Goal: Information Seeking & Learning: Check status

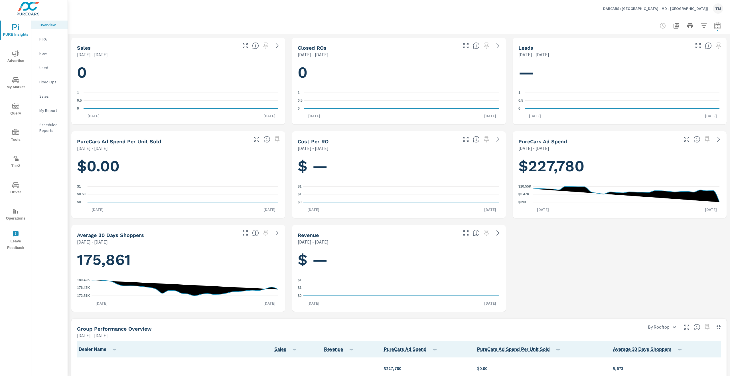
scroll to position [445, 0]
click at [4, 55] on span "Advertise" at bounding box center [15, 57] width 27 height 14
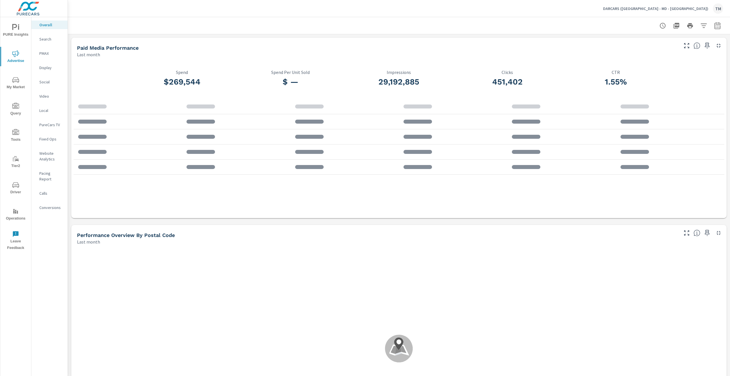
scroll to position [401, 0]
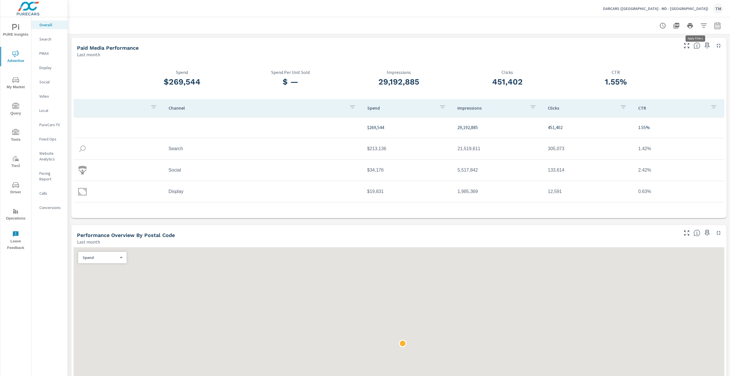
drag, startPoint x: 687, startPoint y: 26, endPoint x: 699, endPoint y: 28, distance: 12.1
click at [699, 28] on div at bounding box center [690, 25] width 66 height 11
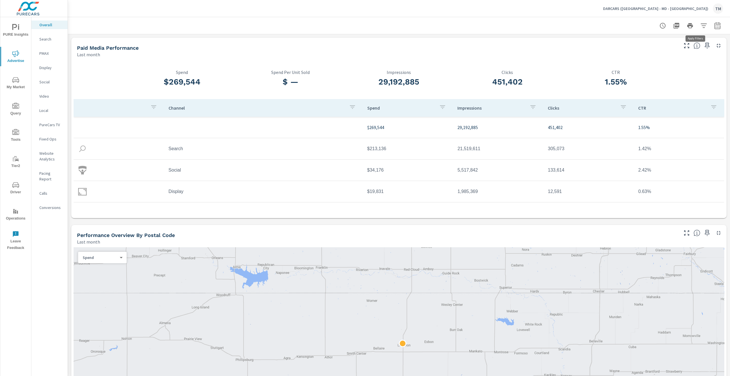
click at [701, 28] on icon "button" at bounding box center [704, 25] width 6 height 4
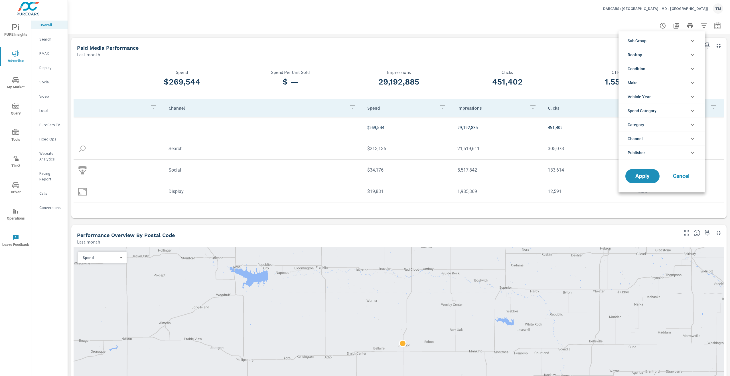
click at [665, 69] on li "Condition" at bounding box center [662, 69] width 87 height 14
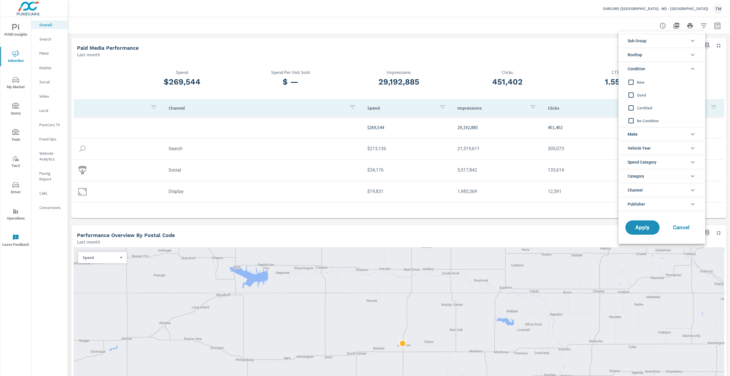
click at [653, 68] on li "Condition" at bounding box center [662, 69] width 87 height 14
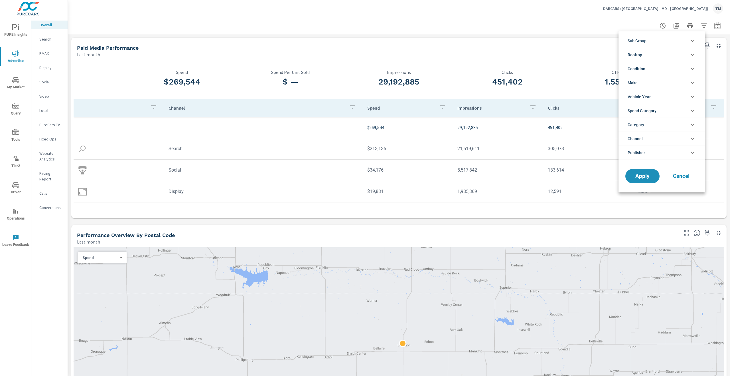
click at [648, 54] on li "Rooftop" at bounding box center [662, 55] width 87 height 14
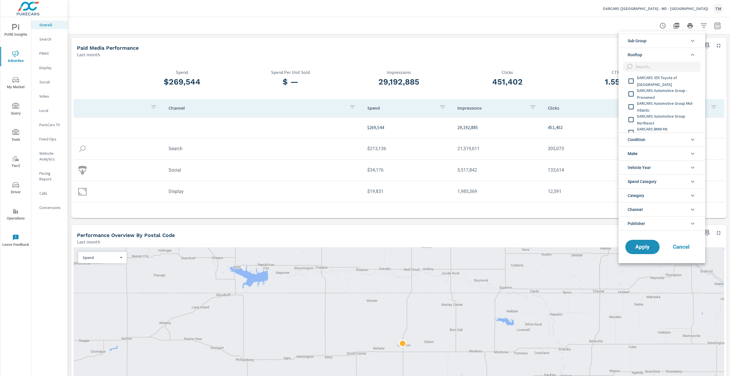
click at [648, 53] on li "Rooftop" at bounding box center [662, 55] width 87 height 14
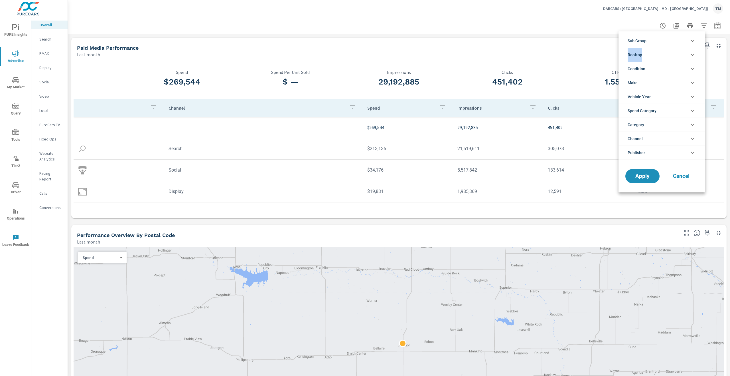
drag, startPoint x: 648, startPoint y: 44, endPoint x: 649, endPoint y: 55, distance: 11.3
click at [649, 55] on ul "Sub Group DARCARS Automotive Group Mid-Atlantic DARCARS Kia DARCARS Lexus DARCA…" at bounding box center [662, 96] width 87 height 131
click at [649, 55] on li "Rooftop" at bounding box center [662, 55] width 87 height 14
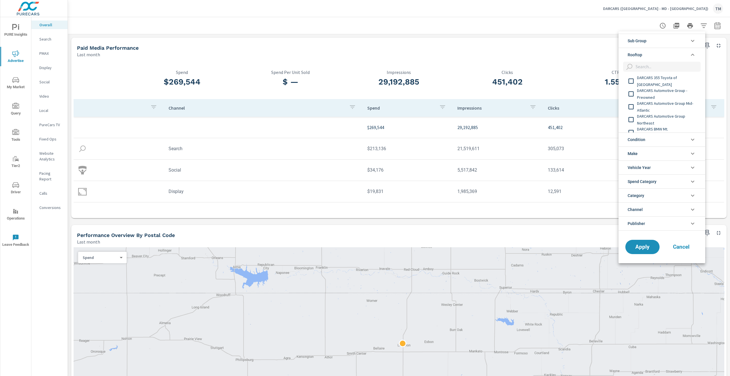
click at [651, 85] on div "DARCARS 355 Toyota of [GEOGRAPHIC_DATA]" at bounding box center [662, 80] width 86 height 13
click at [652, 90] on span "DARCARS Automotive Group - Preowned" at bounding box center [668, 94] width 62 height 14
click at [647, 105] on span "DARCARS Automotive Group Mid-Atlantic" at bounding box center [668, 107] width 62 height 14
click at [647, 114] on span "DARCARS Automotive Group Northeast" at bounding box center [668, 120] width 62 height 14
click at [655, 105] on span "DARCARS BMW Mt. [GEOGRAPHIC_DATA]" at bounding box center [668, 104] width 62 height 14
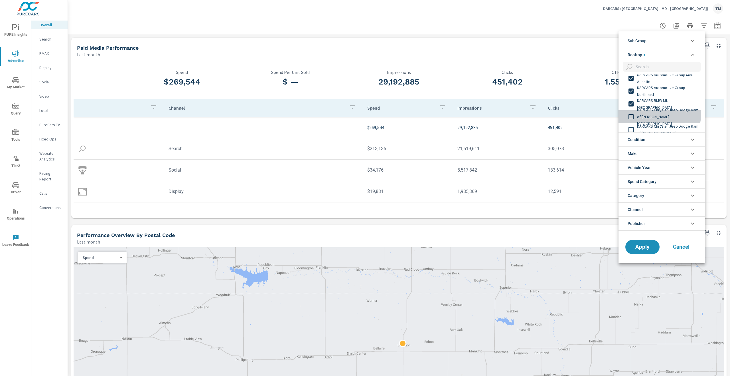
click at [656, 115] on span "DARCARS Chrysler Jeep Dodge Ram of [PERSON_NAME][GEOGRAPHIC_DATA]" at bounding box center [668, 116] width 62 height 21
click at [658, 102] on span "DARCARS Chrysler Jeep Dodge Ram of [GEOGRAPHIC_DATA]" at bounding box center [668, 101] width 62 height 14
click at [658, 116] on span "DARCARS Chrysler Jeep Dodge Ram of Silver Spring" at bounding box center [668, 114] width 62 height 14
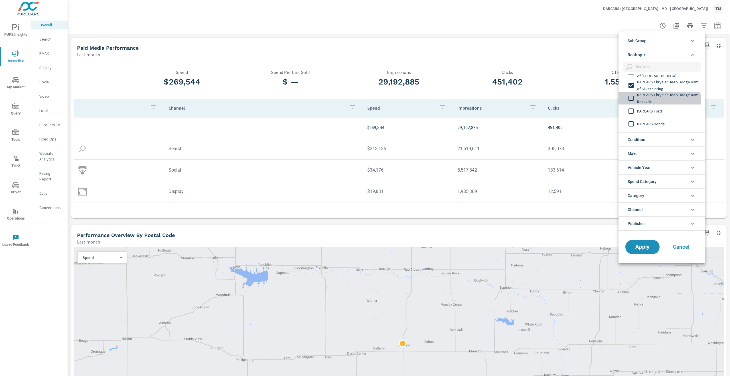
click at [657, 101] on span "DARCARS Chrysler Jeep Dodge Ram Rockville" at bounding box center [668, 98] width 62 height 14
click at [653, 111] on span "DARCARS Ford" at bounding box center [668, 111] width 62 height 7
click at [655, 123] on span "DARCARS Honda" at bounding box center [668, 123] width 62 height 7
click at [652, 82] on span "DARCARS Honda Fairfax" at bounding box center [668, 79] width 62 height 7
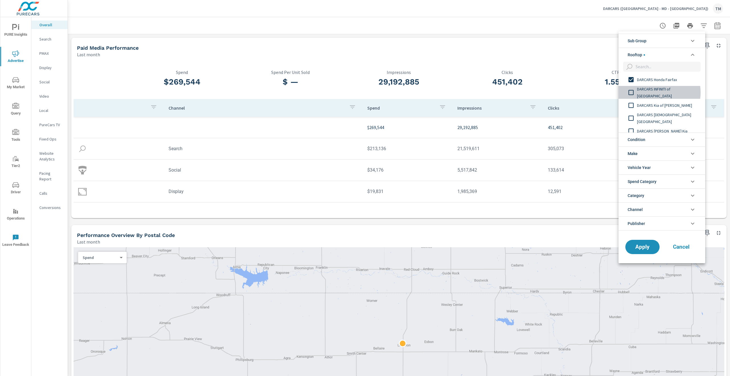
click at [654, 93] on span "DARCARS INFINITI of [GEOGRAPHIC_DATA]" at bounding box center [668, 93] width 62 height 14
click at [654, 105] on span "DARCARS Kia of [PERSON_NAME]" at bounding box center [668, 105] width 62 height 7
drag, startPoint x: 654, startPoint y: 105, endPoint x: 653, endPoint y: 117, distance: 11.5
click at [653, 117] on span "DARCARS [DEMOGRAPHIC_DATA][GEOGRAPHIC_DATA]" at bounding box center [668, 118] width 62 height 14
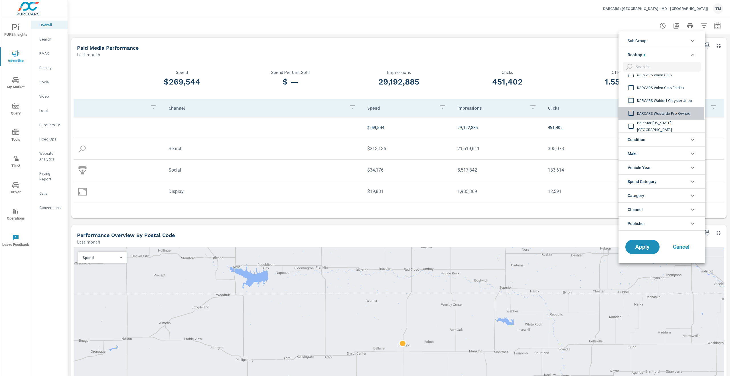
click at [666, 115] on span "DARCARS Westside Pre-Owned" at bounding box center [668, 113] width 62 height 7
click at [667, 104] on div "DARCARS Waldorf Chrysler Jeep" at bounding box center [662, 100] width 86 height 13
click at [665, 102] on span "DARCARS Waldorf Chrysler Jeep" at bounding box center [668, 100] width 62 height 7
click at [664, 117] on span "DARCARS Volvo Cars Fairfax" at bounding box center [668, 116] width 62 height 7
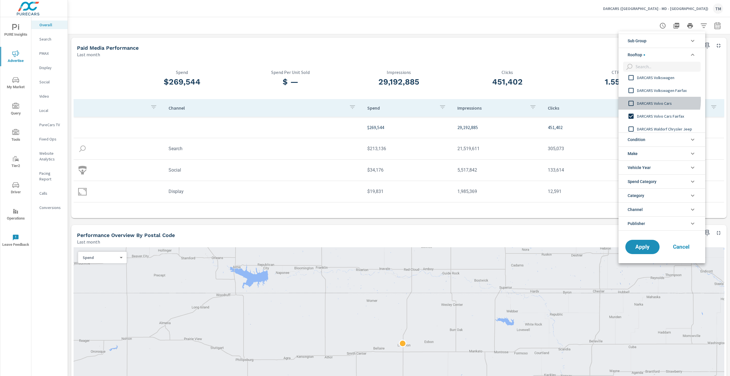
click at [654, 101] on span "DARCARS Volvo Cars" at bounding box center [668, 103] width 62 height 7
click at [657, 92] on span "DARCARS Volkswagen Fairfax" at bounding box center [668, 90] width 62 height 7
click at [656, 104] on span "DARCARS Volkswagen" at bounding box center [668, 106] width 62 height 7
click at [658, 94] on span "DARCARS Used Car & Service Center [PERSON_NAME]" at bounding box center [668, 93] width 62 height 14
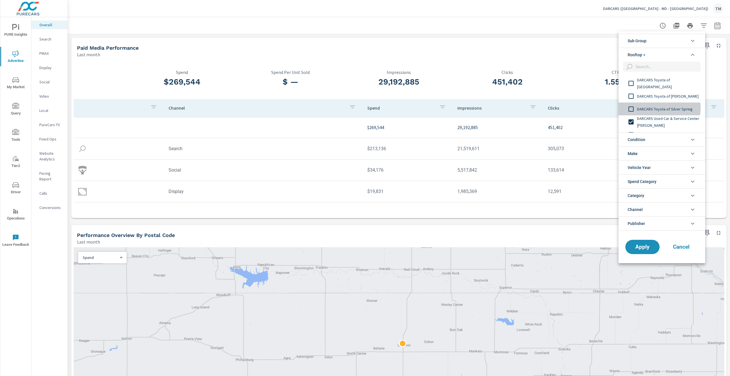
click at [652, 108] on span "DARCARS Toyota of Silver Spring" at bounding box center [668, 109] width 62 height 7
click at [656, 97] on span "DARCARS Toyota of [PERSON_NAME]" at bounding box center [668, 96] width 62 height 7
click at [657, 82] on span "DARCARS Toyota of [GEOGRAPHIC_DATA]" at bounding box center [668, 83] width 62 height 14
click at [654, 101] on span "DARCARS Pre-Owned Outlet" at bounding box center [668, 99] width 62 height 7
click at [656, 89] on span "DARCARS Pre-Owned Fairfax" at bounding box center [668, 86] width 62 height 7
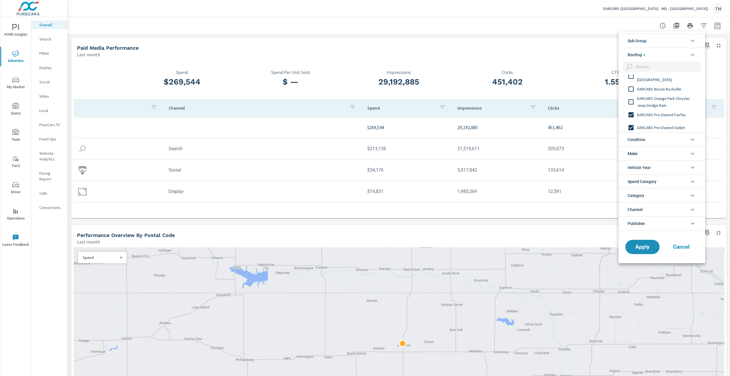
click at [651, 98] on span "DARCARS Orange Park Chrysler Jeep Dodge Ram" at bounding box center [668, 102] width 62 height 14
click at [653, 90] on span "DARCARS Nissan Rockville" at bounding box center [668, 89] width 62 height 7
click at [653, 108] on div "DARCARS Nissan of [GEOGRAPHIC_DATA]" at bounding box center [662, 104] width 86 height 13
click at [651, 91] on span "DARCARS Lexus of Silver Spring" at bounding box center [668, 91] width 62 height 7
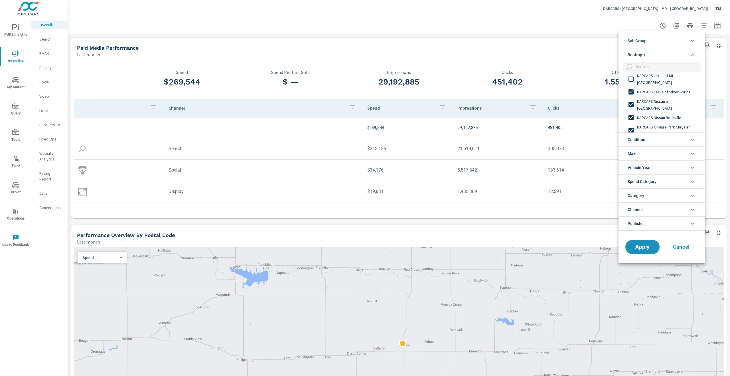
scroll to position [205, 0]
click at [652, 105] on span "DARCARS Lexus of Mt. [GEOGRAPHIC_DATA]" at bounding box center [668, 108] width 62 height 14
click at [652, 93] on span "DARCARS Lexus of [GEOGRAPHIC_DATA]" at bounding box center [668, 95] width 62 height 14
click at [655, 80] on span "DARCARS Lexus of [GEOGRAPHIC_DATA]" at bounding box center [668, 82] width 62 height 14
click at [653, 98] on span "DARCARS [PERSON_NAME] Kia" at bounding box center [668, 97] width 62 height 7
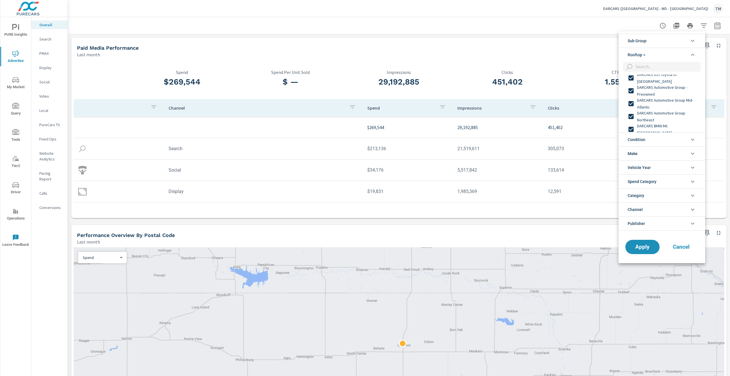
scroll to position [0, 0]
click at [638, 245] on span "Apply" at bounding box center [642, 246] width 23 height 5
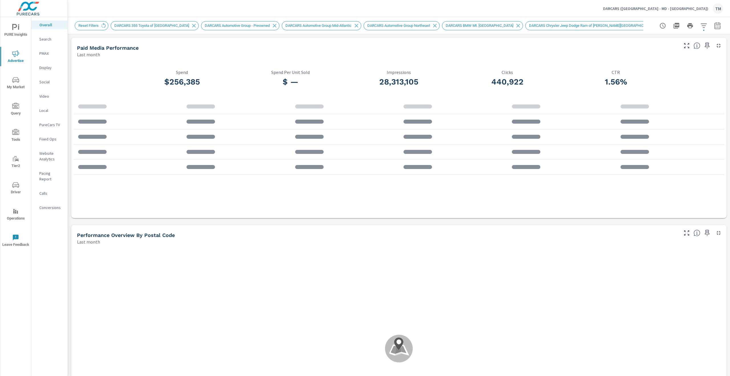
scroll to position [401, 0]
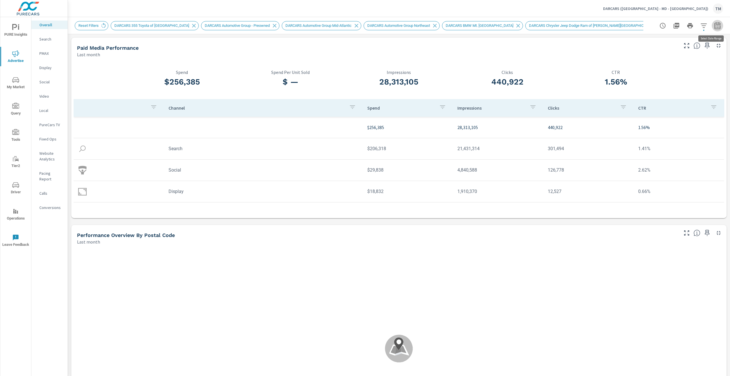
click at [712, 25] on button "button" at bounding box center [717, 25] width 11 height 11
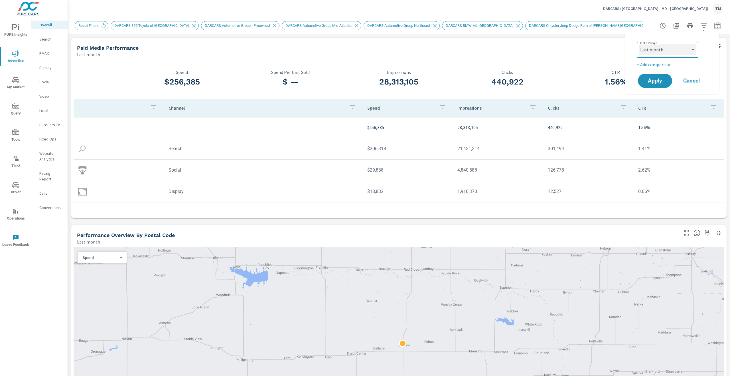
click at [680, 47] on select "Custom [DATE] Last week Last 7 days Last 14 days Last 30 days Last 45 days Last…" at bounding box center [667, 49] width 57 height 11
click at [639, 44] on select "Custom [DATE] Last week Last 7 days Last 14 days Last 30 days Last 45 days Last…" at bounding box center [667, 49] width 57 height 11
select select "Last 14 days"
click at [648, 66] on p "+ Add comparison" at bounding box center [673, 64] width 73 height 7
select select "Previous period"
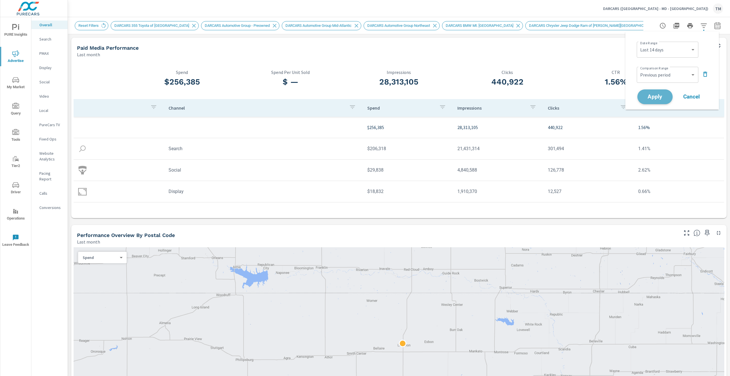
click at [656, 92] on button "Apply" at bounding box center [655, 96] width 35 height 15
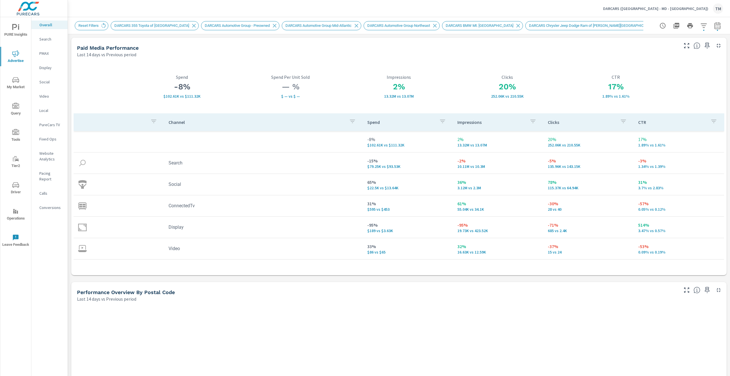
scroll to position [401, 0]
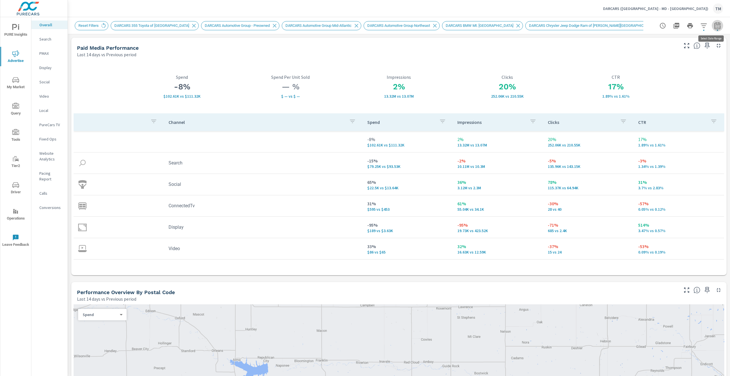
click at [715, 25] on icon "button" at bounding box center [718, 25] width 6 height 7
select select "Last 14 days"
select select "Previous period"
click at [663, 54] on select "Custom [DATE] Last week Last 7 days Last 14 days Last 30 days Last 45 days Last…" at bounding box center [667, 49] width 57 height 11
click at [639, 44] on select "Custom [DATE] Last week Last 7 days Last 14 days Last 30 days Last 45 days Last…" at bounding box center [667, 49] width 57 height 11
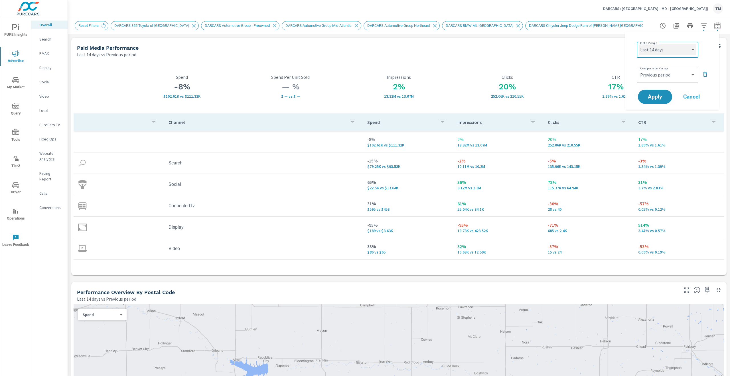
select select "Last 7 days"
click at [653, 96] on span "Apply" at bounding box center [655, 96] width 23 height 5
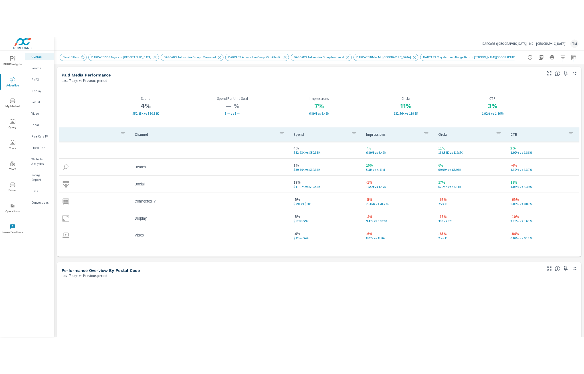
scroll to position [401, 0]
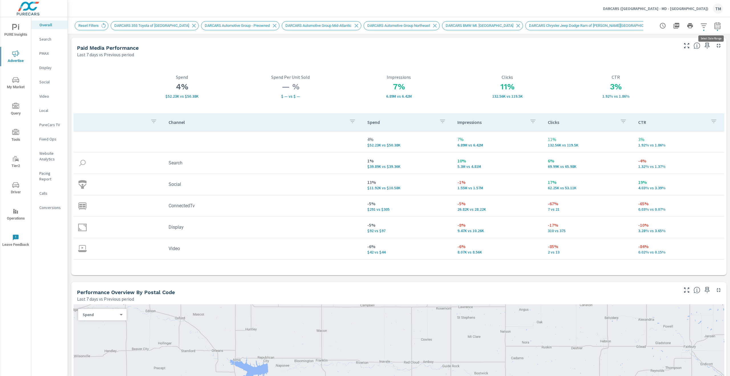
click at [712, 29] on button "button" at bounding box center [717, 25] width 11 height 11
select select "Last 7 days"
select select "Previous period"
click at [677, 54] on select "Custom [DATE] Last week Last 7 days Last 14 days Last 30 days Last 45 days Last…" at bounding box center [667, 49] width 57 height 11
click at [639, 44] on select "Custom [DATE] Last week Last 7 days Last 14 days Last 30 days Last 45 days Last…" at bounding box center [667, 49] width 57 height 11
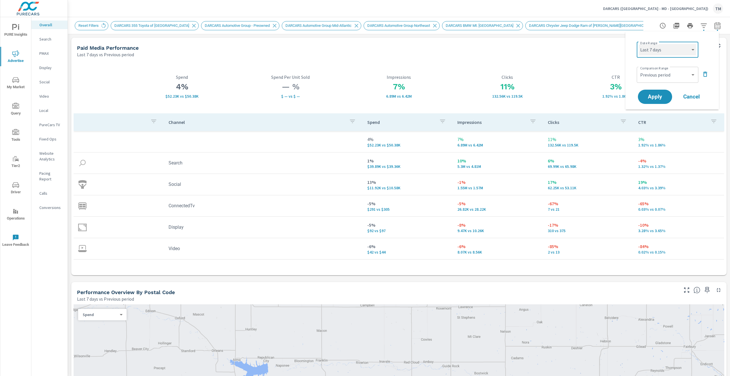
select select "Last 14 days"
click at [662, 76] on select "Custom Previous period Previous month Previous year" at bounding box center [667, 74] width 57 height 11
click at [639, 69] on select "Custom Previous period Previous month Previous year" at bounding box center [667, 74] width 57 height 11
select select "Previous year"
click at [655, 98] on span "Apply" at bounding box center [655, 96] width 23 height 5
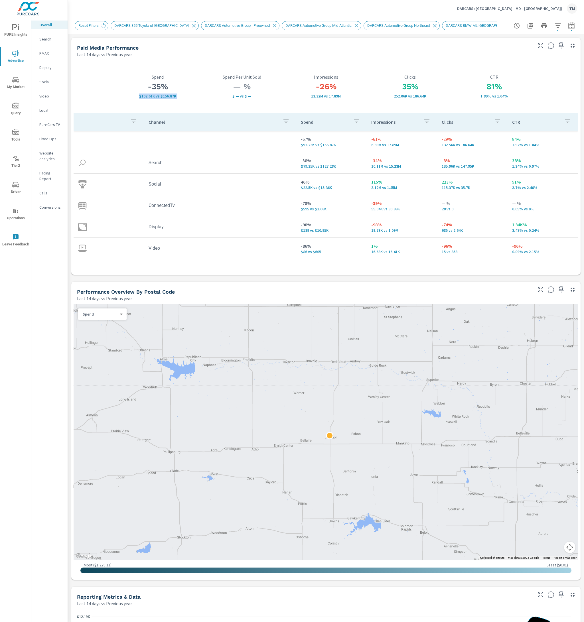
drag, startPoint x: 147, startPoint y: 79, endPoint x: 178, endPoint y: 91, distance: 33.2
click at [178, 91] on div "-35% $102.61K vs $156.87K Spend" at bounding box center [158, 86] width 84 height 24
click at [178, 91] on h3 "-35%" at bounding box center [158, 87] width 84 height 10
drag, startPoint x: 179, startPoint y: 97, endPoint x: 138, endPoint y: 76, distance: 45.9
click at [138, 76] on div "-35% $102.61K vs $156.87K Spend" at bounding box center [158, 86] width 84 height 24
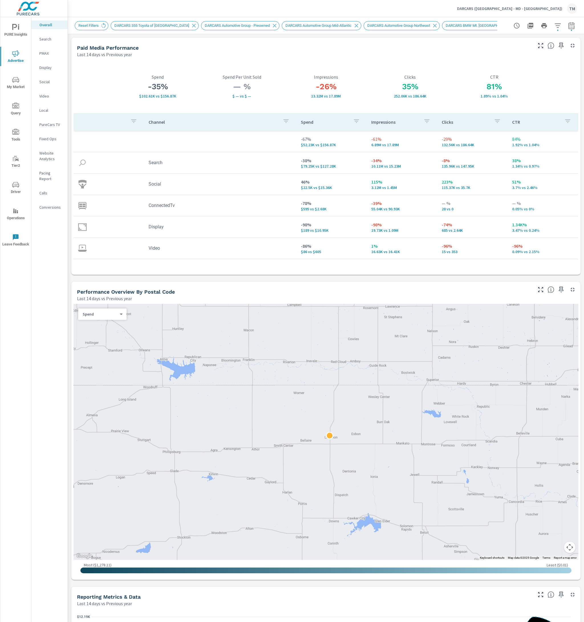
click at [138, 76] on p "Spend" at bounding box center [158, 76] width 84 height 5
drag, startPoint x: 385, startPoint y: 78, endPoint x: 512, endPoint y: 97, distance: 128.3
click at [512, 97] on div "-35% $102.61K vs $156.87K Spend — % $ — vs $ — Spend Per Unit Sold -26% 13.32M …" at bounding box center [326, 166] width 505 height 213
click at [512, 97] on p "1.89% vs 1.04%" at bounding box center [494, 96] width 84 height 5
drag, startPoint x: 510, startPoint y: 102, endPoint x: 383, endPoint y: 81, distance: 128.8
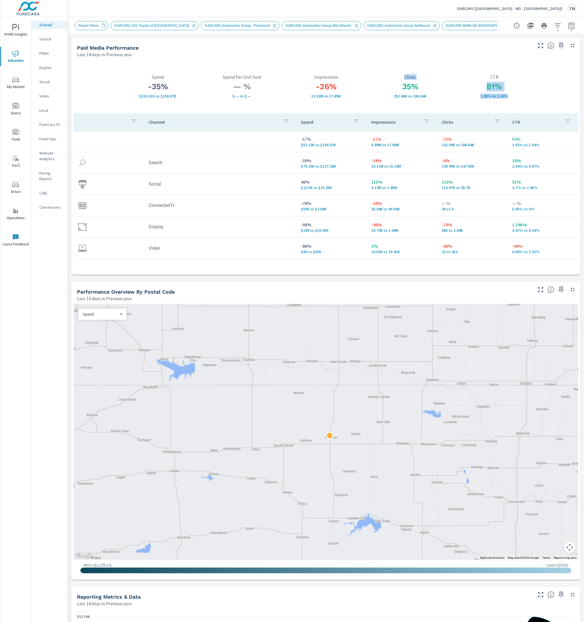
click at [383, 81] on div "-35% $102.61K vs $156.87K Spend — % $ — vs $ — Spend Per Unit Sold -26% 13.32M …" at bounding box center [326, 166] width 505 height 213
click at [383, 81] on div "35% 252.06K vs 186.64K Clicks" at bounding box center [410, 86] width 84 height 24
click at [566, 27] on button "button" at bounding box center [571, 25] width 11 height 11
select select "Last 14 days"
select select "Previous year"
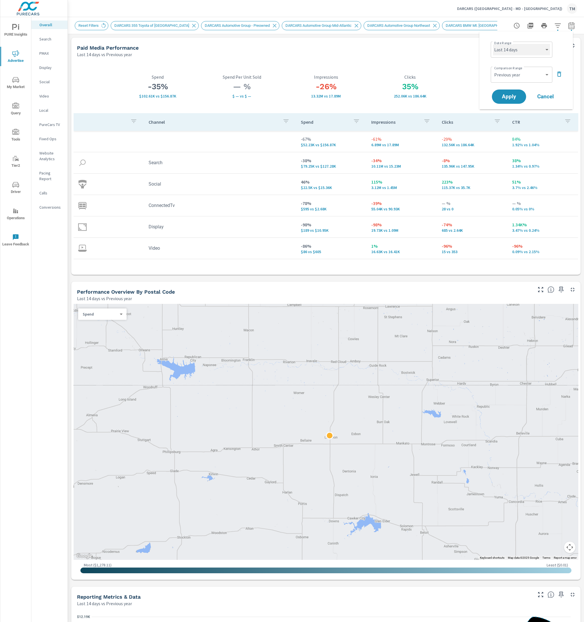
click at [516, 50] on select "Custom [DATE] Last week Last 7 days Last 14 days Last 30 days Last 45 days Last…" at bounding box center [521, 49] width 57 height 11
click at [493, 44] on select "Custom [DATE] Last week Last 7 days Last 14 days Last 30 days Last 45 days Last…" at bounding box center [521, 49] width 57 height 11
select select "custom"
click at [511, 72] on input "[DATE]" at bounding box center [507, 71] width 32 height 11
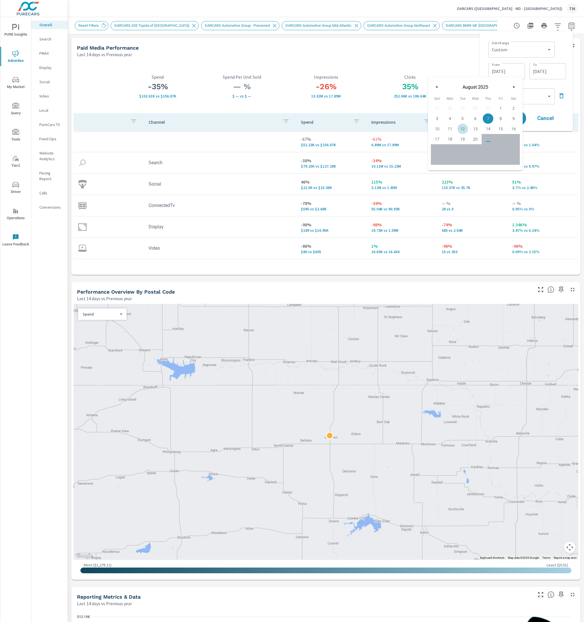
click at [466, 130] on span "12" at bounding box center [462, 128] width 13 height 7
type input "[DATE]"
click at [561, 53] on div "Date Range Custom [DATE] Last week Last 7 days Last 14 days Last 30 days Last 4…" at bounding box center [528, 48] width 78 height 19
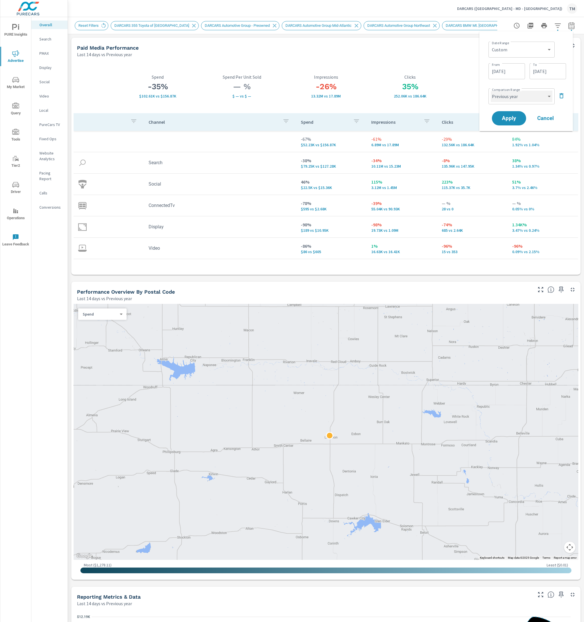
click at [525, 97] on select "Custom Previous period Previous month Previous year" at bounding box center [522, 96] width 62 height 11
click at [491, 91] on select "Custom Previous period Previous month Previous year" at bounding box center [522, 96] width 62 height 11
select select "Previous period"
click at [512, 75] on input "[DATE]" at bounding box center [507, 71] width 32 height 11
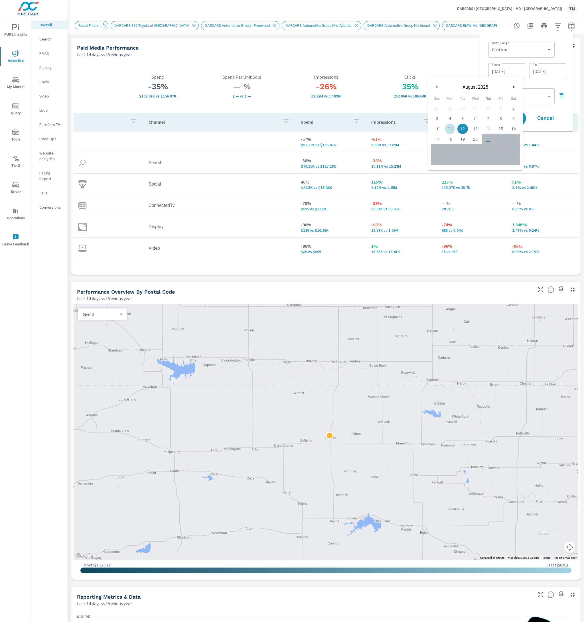
click at [453, 130] on span "11" at bounding box center [450, 128] width 13 height 7
type input "[DATE]"
click at [562, 52] on div "Date Range Custom [DATE] Last week Last 7 days Last 14 days Last 30 days Last 4…" at bounding box center [528, 48] width 78 height 19
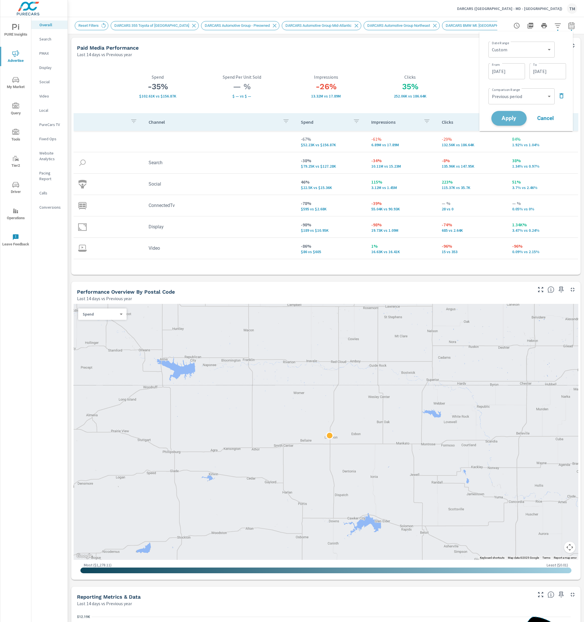
click at [508, 120] on span "Apply" at bounding box center [508, 118] width 23 height 5
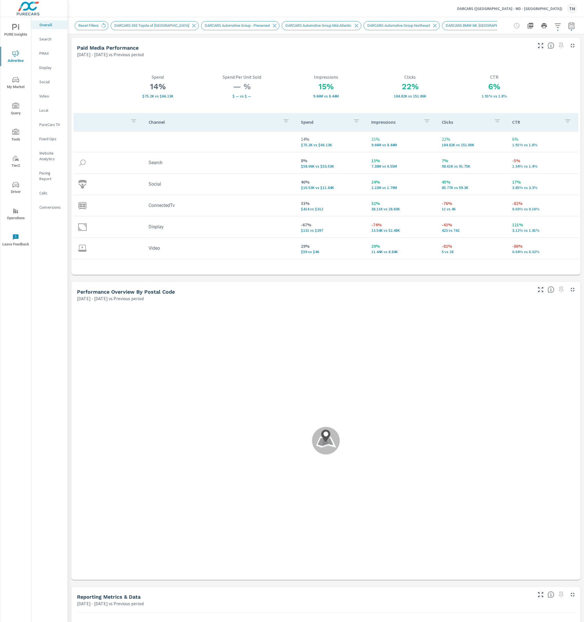
scroll to position [396, 0]
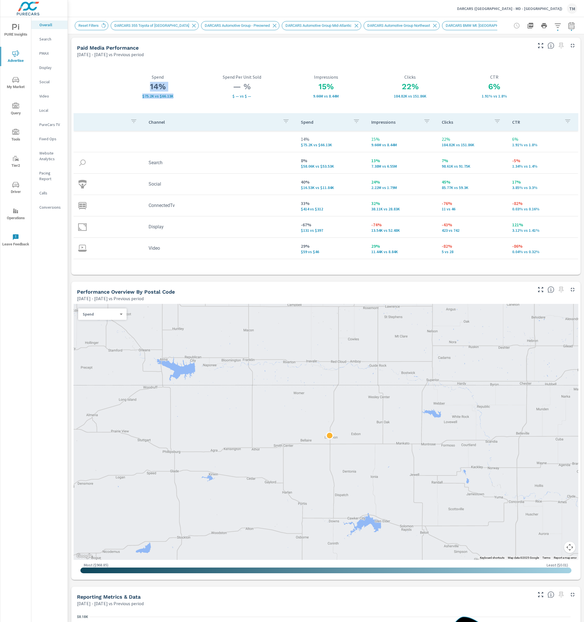
drag, startPoint x: 148, startPoint y: 90, endPoint x: 179, endPoint y: 102, distance: 33.0
click at [179, 102] on div "14% $75.2K vs $66.13K Spend" at bounding box center [158, 86] width 84 height 53
click at [277, 98] on p "$ — vs $ —" at bounding box center [242, 96] width 84 height 5
drag, startPoint x: 377, startPoint y: 95, endPoint x: 422, endPoint y: 80, distance: 47.0
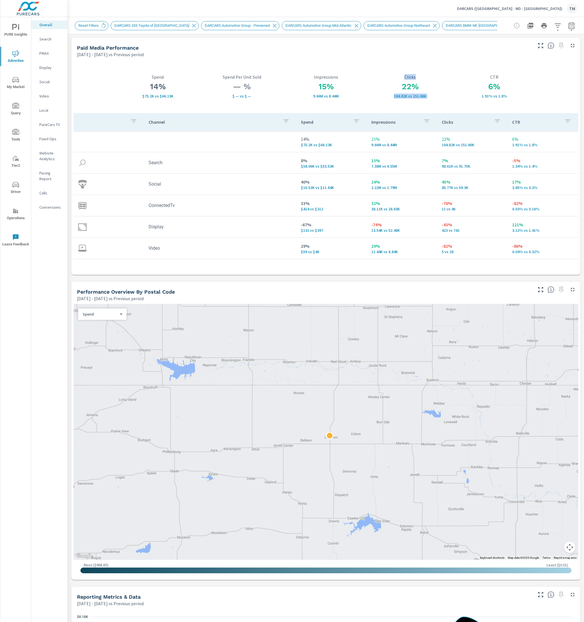
click at [422, 80] on div "22% 184.82K vs 151.86K Clicks" at bounding box center [410, 86] width 84 height 24
click at [426, 91] on h3 "22%" at bounding box center [410, 87] width 84 height 10
drag, startPoint x: 433, startPoint y: 98, endPoint x: 386, endPoint y: 89, distance: 48.2
click at [386, 89] on div "22% 184.82K vs 151.86K Clicks" at bounding box center [410, 86] width 84 height 24
click at [386, 89] on h3 "22%" at bounding box center [410, 87] width 84 height 10
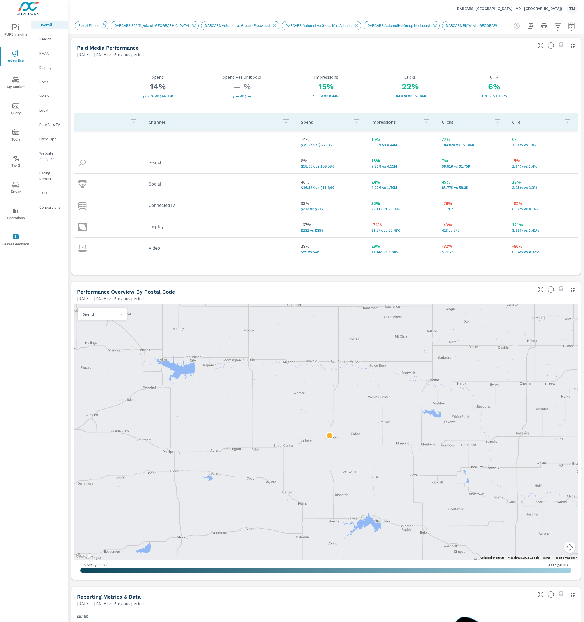
drag, startPoint x: 303, startPoint y: 80, endPoint x: 340, endPoint y: 100, distance: 42.5
click at [340, 100] on div "15% 9.66M vs 8.44M Impressions" at bounding box center [326, 86] width 84 height 53
drag, startPoint x: 505, startPoint y: 96, endPoint x: 309, endPoint y: 84, distance: 197.1
click at [309, 84] on div "14% $75.2K vs $66.13K Spend — % $ — vs $ — Spend Per Unit Sold 15% 9.66M vs 8.4…" at bounding box center [326, 166] width 505 height 213
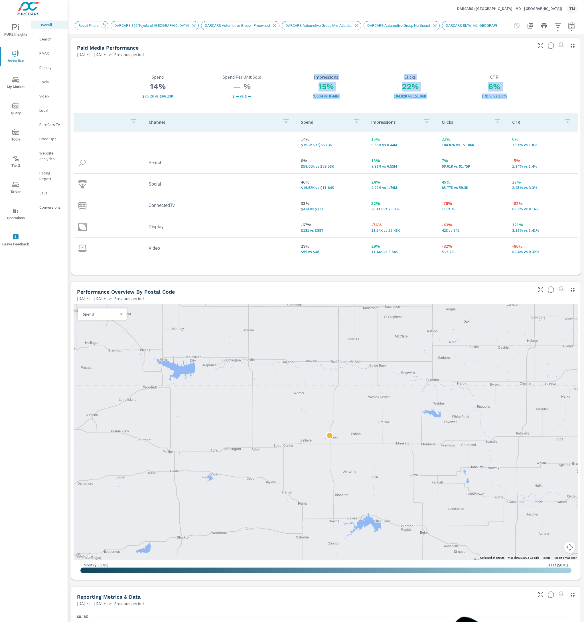
click at [309, 84] on h3 "15%" at bounding box center [326, 87] width 84 height 10
click at [570, 24] on icon "button" at bounding box center [571, 25] width 7 height 7
click at [544, 49] on select "Custom [DATE] Last week Last 7 days Last 14 days Last 30 days Last 45 days Last…" at bounding box center [522, 49] width 62 height 11
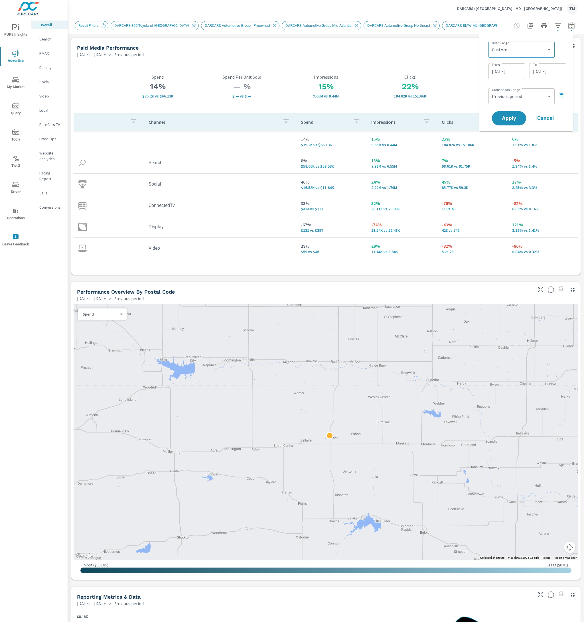
click at [554, 37] on div "Date Range Custom [DATE] Last week Last 7 days Last 14 days Last 30 days Last 4…" at bounding box center [526, 81] width 84 height 91
click at [519, 97] on select "Custom Previous period Previous month Previous year" at bounding box center [522, 96] width 62 height 11
click at [528, 86] on div "Comparison Range Custom Previous period Previous month Previous year ​" at bounding box center [528, 95] width 78 height 19
drag, startPoint x: 524, startPoint y: 87, endPoint x: 517, endPoint y: 98, distance: 13.1
click at [524, 88] on div "Comparison Range Custom Previous period Previous month Previous year ​" at bounding box center [528, 95] width 78 height 19
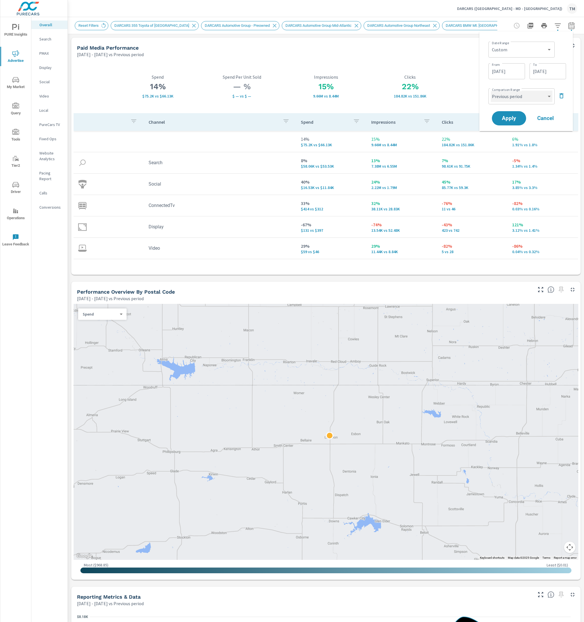
click at [516, 99] on select "Custom Previous period Previous month Previous year" at bounding box center [522, 96] width 62 height 11
click at [491, 91] on select "Custom Previous period Previous month Previous year" at bounding box center [522, 96] width 62 height 11
select select "custom"
click at [352, 95] on p "9.66M vs 8.44M" at bounding box center [326, 96] width 84 height 5
click at [569, 28] on icon "button" at bounding box center [571, 25] width 7 height 7
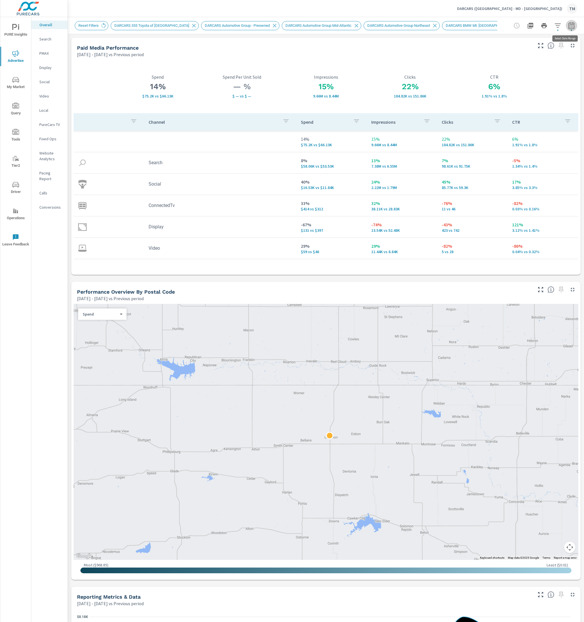
select select "Previous period"
click at [524, 51] on select "Custom [DATE] Last week Last 7 days Last 14 days Last 30 days Last 45 days Last…" at bounding box center [522, 49] width 62 height 11
click at [491, 44] on select "Custom [DATE] Last week Last 7 days Last 14 days Last 30 days Last 45 days Last…" at bounding box center [522, 49] width 62 height 11
select select "Month to date"
drag, startPoint x: 517, startPoint y: 68, endPoint x: 518, endPoint y: 71, distance: 3.2
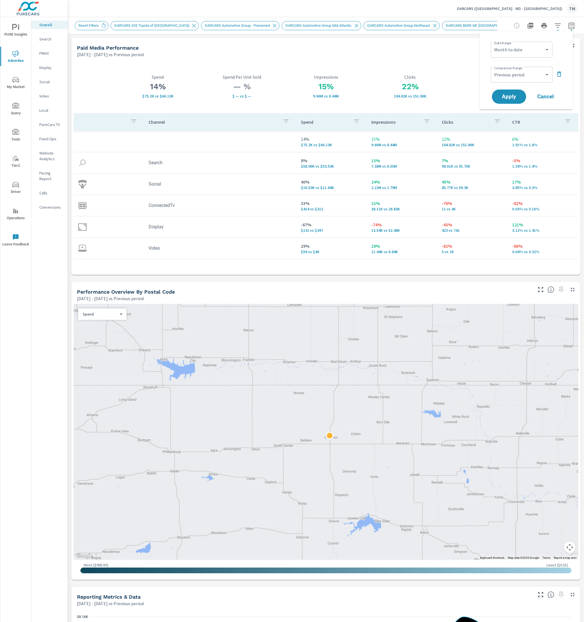
click at [518, 71] on div "Custom Previous period Previous month Previous year ​" at bounding box center [522, 75] width 62 height 16
click at [520, 74] on select "Custom Previous period Previous month Previous year" at bounding box center [521, 74] width 57 height 11
click at [493, 69] on select "Custom Previous period Previous month Previous year" at bounding box center [521, 74] width 57 height 11
select select "Previous year"
click at [510, 97] on span "Apply" at bounding box center [508, 96] width 23 height 5
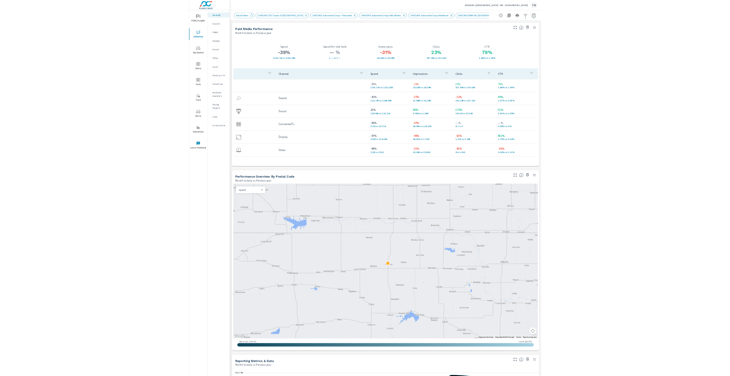
scroll to position [396, 0]
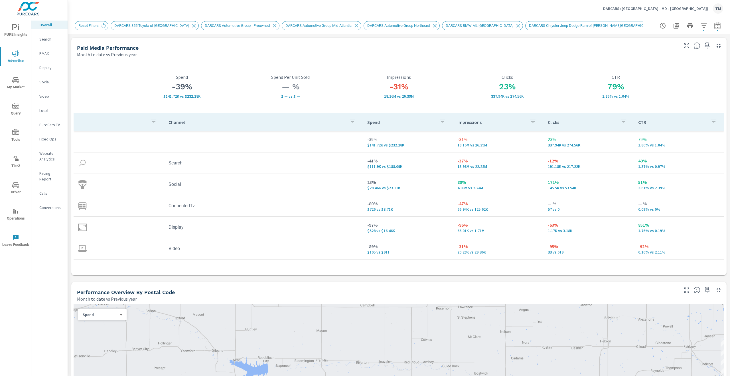
click at [716, 27] on icon "button" at bounding box center [718, 26] width 4 height 2
select select "Month to date"
select select "Previous year"
click at [682, 54] on div "Custom [DATE] Last week Last 7 days Last 14 days Last 30 days Last 45 days Last…" at bounding box center [668, 50] width 62 height 16
click at [679, 52] on select "Custom [DATE] Last week Last 7 days Last 14 days Last 30 days Last 45 days Last…" at bounding box center [667, 49] width 57 height 11
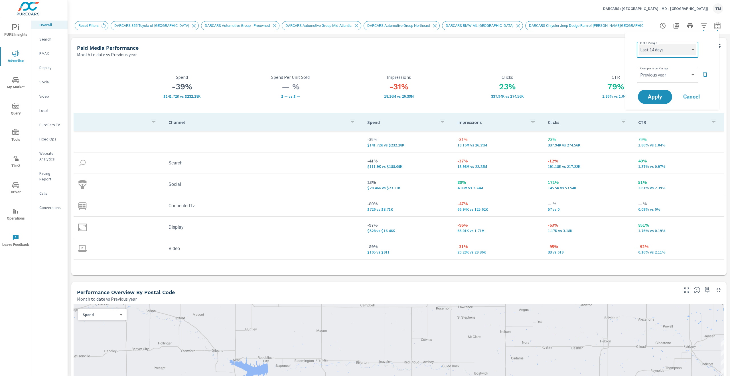
click at [639, 44] on select "Custom [DATE] Last week Last 7 days Last 14 days Last 30 days Last 45 days Last…" at bounding box center [667, 49] width 57 height 11
select select "Last 14 days"
click at [658, 94] on span "Apply" at bounding box center [655, 96] width 23 height 5
click at [712, 29] on button "button" at bounding box center [717, 25] width 11 height 11
select select "Last 14 days"
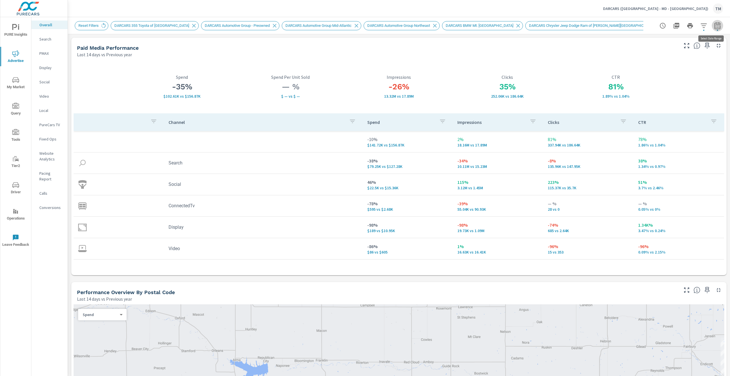
select select "Previous year"
click at [662, 54] on select "Custom [DATE] Last week Last 7 days Last 14 days Last 30 days Last 45 days Last…" at bounding box center [667, 49] width 57 height 11
click at [639, 44] on select "Custom [DATE] Last week Last 7 days Last 14 days Last 30 days Last 45 days Last…" at bounding box center [667, 49] width 57 height 11
select select "Month to date"
click at [661, 97] on span "Apply" at bounding box center [655, 96] width 23 height 5
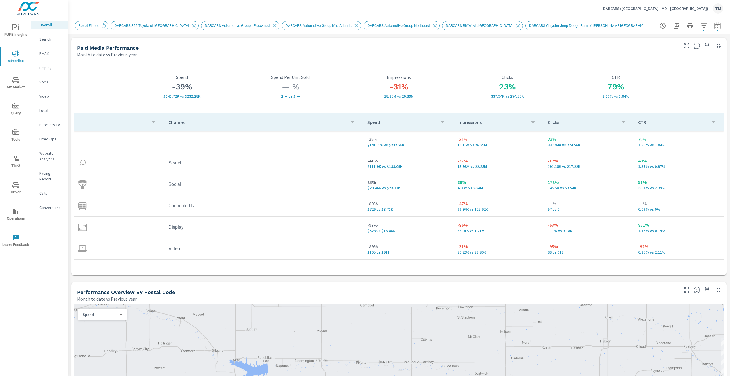
click at [715, 28] on icon "button" at bounding box center [717, 25] width 7 height 7
select select "Month to date"
select select "Previous year"
click at [687, 47] on select "Custom [DATE] Last week Last 7 days Last 14 days Last 30 days Last 45 days Last…" at bounding box center [667, 49] width 57 height 11
click at [639, 44] on select "Custom [DATE] Last week Last 7 days Last 14 days Last 30 days Last 45 days Last…" at bounding box center [667, 49] width 57 height 11
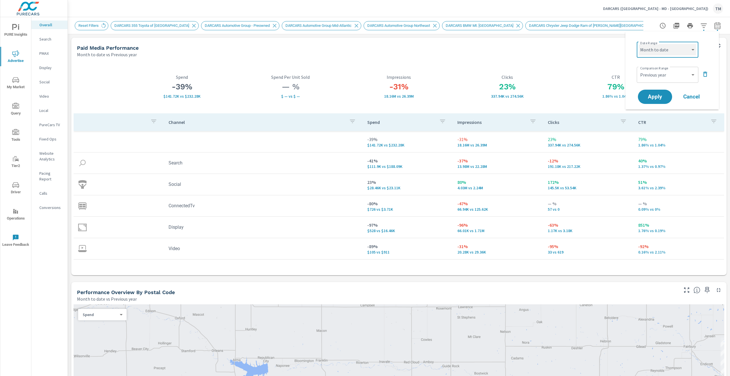
select select "Last 14 days"
click at [663, 93] on button "Apply" at bounding box center [655, 96] width 35 height 15
click at [714, 26] on icon "button" at bounding box center [717, 25] width 7 height 7
select select "Last 14 days"
select select "Previous year"
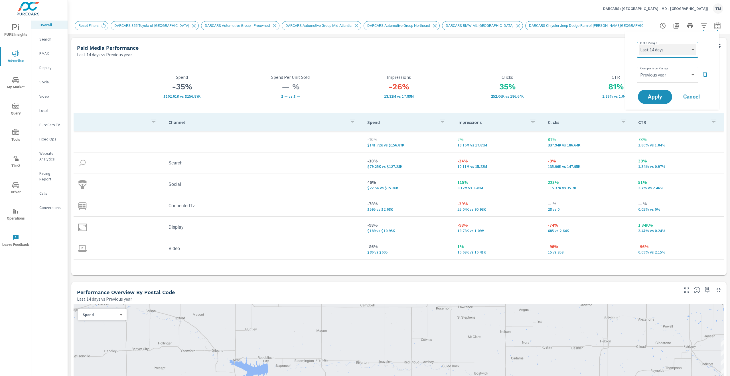
click at [682, 50] on select "Custom [DATE] Last week Last 7 days Last 14 days Last 30 days Last 45 days Last…" at bounding box center [667, 49] width 57 height 11
click at [639, 44] on select "Custom [DATE] Last week Last 7 days Last 14 days Last 30 days Last 45 days Last…" at bounding box center [667, 49] width 57 height 11
select select "Month to date"
click at [651, 99] on span "Apply" at bounding box center [655, 96] width 23 height 5
click at [715, 23] on icon "button" at bounding box center [718, 25] width 6 height 7
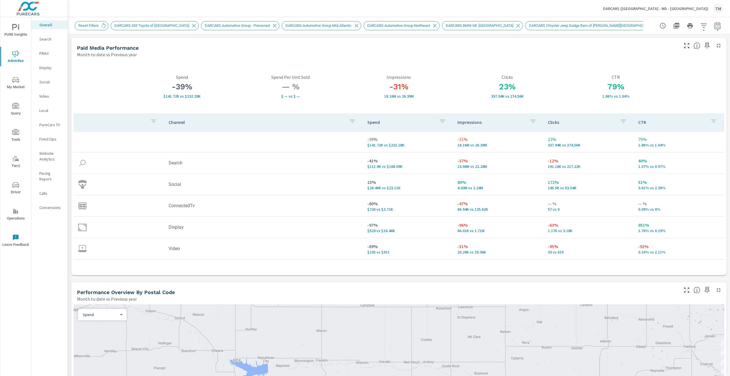
select select "Month to date"
select select "Previous year"
click at [686, 54] on select "Custom [DATE] Last week Last 7 days Last 14 days Last 30 days Last 45 days Last…" at bounding box center [667, 49] width 57 height 11
click at [639, 44] on select "Custom [DATE] Last week Last 7 days Last 14 days Last 30 days Last 45 days Last…" at bounding box center [667, 49] width 57 height 11
select select "Last 14 days"
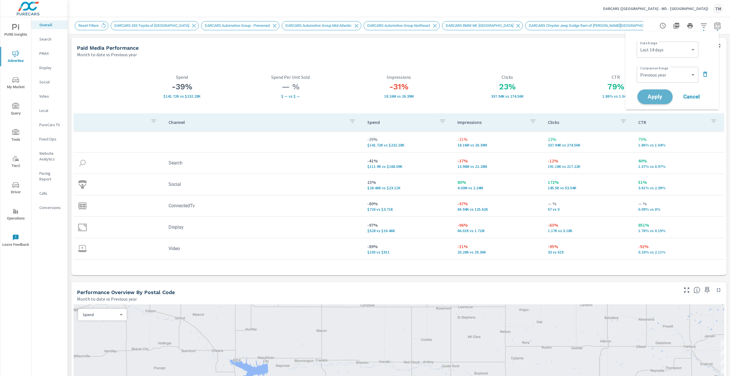
click at [657, 96] on span "Apply" at bounding box center [655, 96] width 23 height 5
click at [714, 24] on icon "button" at bounding box center [717, 25] width 7 height 7
select select "Last 14 days"
select select "Previous year"
drag, startPoint x: 682, startPoint y: 44, endPoint x: 680, endPoint y: 49, distance: 5.4
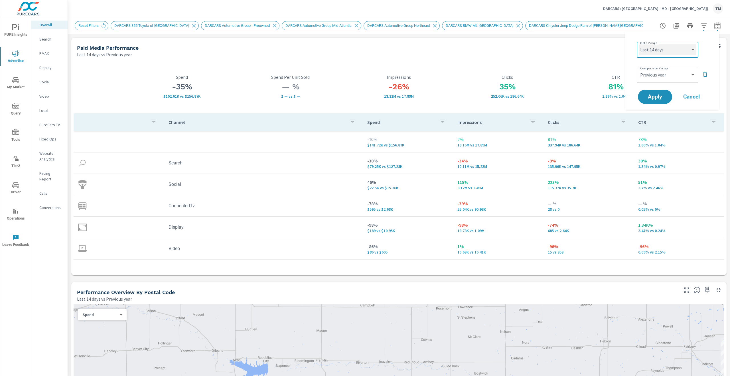
click at [682, 45] on select "Custom [DATE] Last week Last 7 days Last 14 days Last 30 days Last 45 days Last…" at bounding box center [667, 49] width 57 height 11
click at [639, 44] on select "Custom [DATE] Last week Last 7 days Last 14 days Last 30 days Last 45 days Last…" at bounding box center [667, 49] width 57 height 11
select select "Month to date"
click at [654, 94] on span "Apply" at bounding box center [655, 96] width 23 height 5
click at [712, 23] on button "button" at bounding box center [717, 25] width 11 height 11
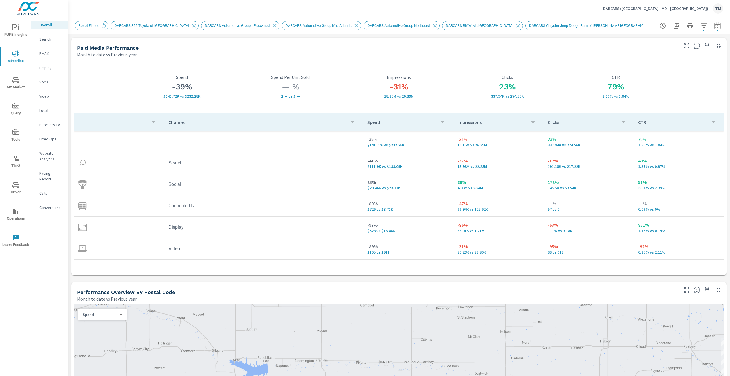
select select "Month to date"
select select "Previous year"
click at [676, 48] on select "Custom [DATE] Last week Last 7 days Last 14 days Last 30 days Last 45 days Last…" at bounding box center [667, 49] width 57 height 11
click at [639, 44] on select "Custom [DATE] Last week Last 7 days Last 14 days Last 30 days Last 45 days Last…" at bounding box center [667, 49] width 57 height 11
select select "Last 14 days"
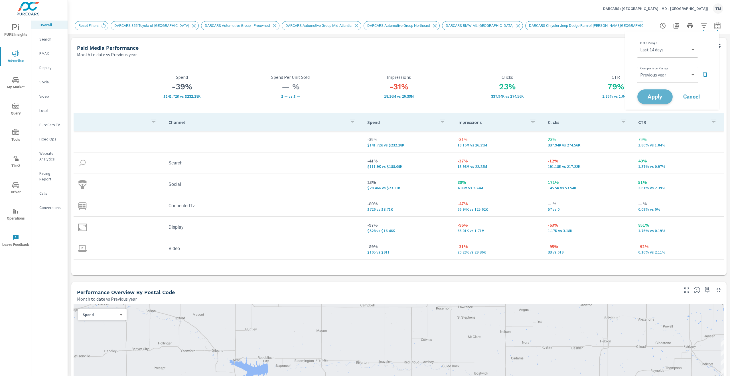
click at [661, 94] on span "Apply" at bounding box center [655, 96] width 23 height 5
click at [712, 25] on button "button" at bounding box center [717, 25] width 11 height 11
select select "Last 14 days"
select select "Previous year"
click at [678, 45] on select "Custom [DATE] Last week Last 7 days Last 14 days Last 30 days Last 45 days Last…" at bounding box center [667, 49] width 57 height 11
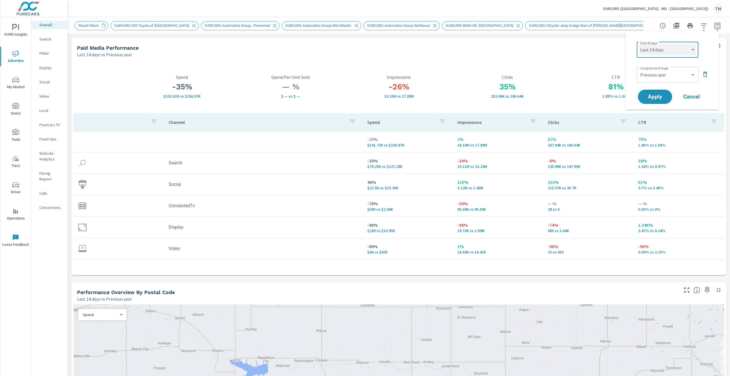
click at [678, 46] on select "Custom [DATE] Last week Last 7 days Last 14 days Last 30 days Last 45 days Last…" at bounding box center [667, 49] width 57 height 11
drag, startPoint x: 678, startPoint y: 46, endPoint x: 676, endPoint y: 49, distance: 3.3
click at [678, 47] on select "Custom [DATE] Last week Last 7 days Last 14 days Last 30 days Last 45 days Last…" at bounding box center [667, 49] width 57 height 11
click at [639, 44] on select "Custom [DATE] Last week Last 7 days Last 14 days Last 30 days Last 45 days Last…" at bounding box center [667, 49] width 57 height 11
select select "custom"
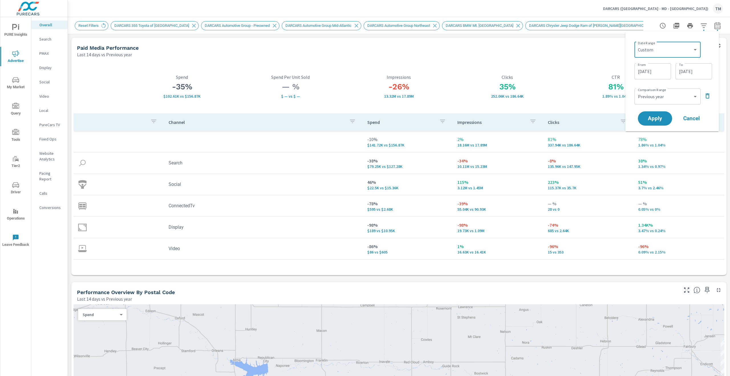
click at [660, 70] on input "[DATE]" at bounding box center [653, 71] width 32 height 11
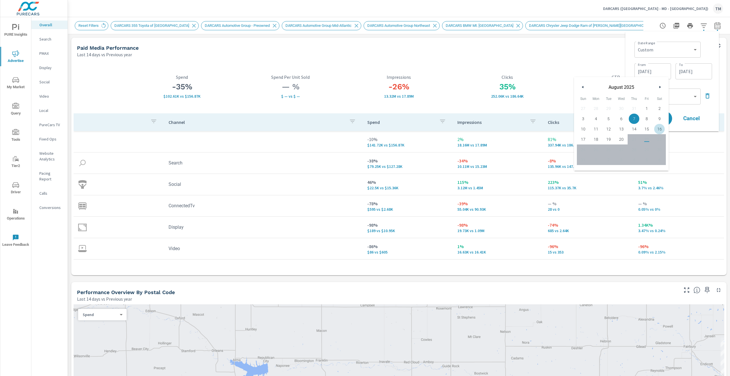
click at [710, 55] on div "Date Range Custom [DATE] Last week Last 7 days Last 14 days Last 30 days Last 4…" at bounding box center [674, 48] width 78 height 19
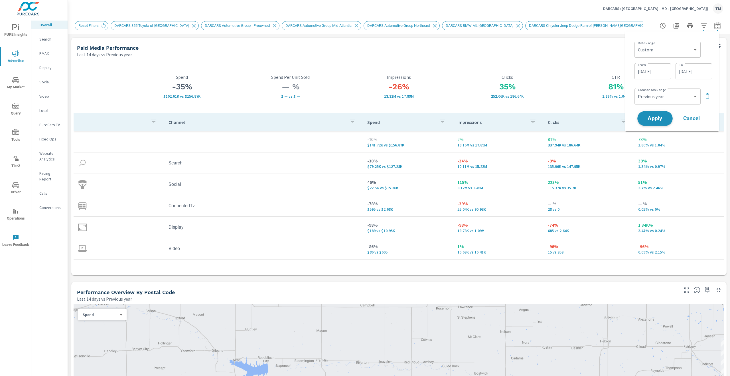
click at [656, 119] on span "Apply" at bounding box center [655, 118] width 23 height 5
drag, startPoint x: 574, startPoint y: 191, endPoint x: 538, endPoint y: 183, distance: 37.2
click at [538, 183] on tr "Social 46% $22.5K vs $15.36K 115% 3.12M vs 1.45M 223% 115.37K vs 35.7K 51% 3.7%…" at bounding box center [399, 184] width 651 height 21
click at [538, 182] on td "115% 3.12M vs 1.45M" at bounding box center [498, 184] width 90 height 21
click at [539, 181] on td "115% 3.12M vs 1.45M" at bounding box center [498, 184] width 90 height 21
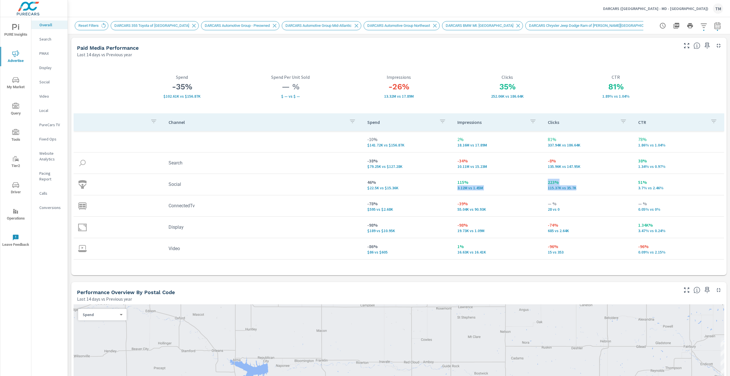
click at [539, 181] on td "115% 3.12M vs 1.45M" at bounding box center [498, 184] width 90 height 21
click at [540, 180] on td "115% 3.12M vs 1.45M" at bounding box center [498, 184] width 90 height 21
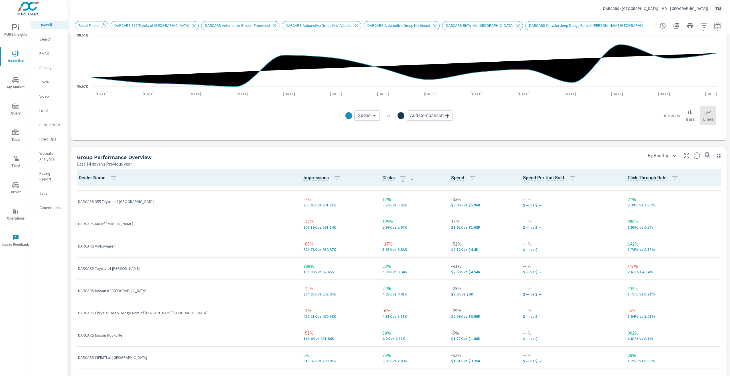
scroll to position [713, 0]
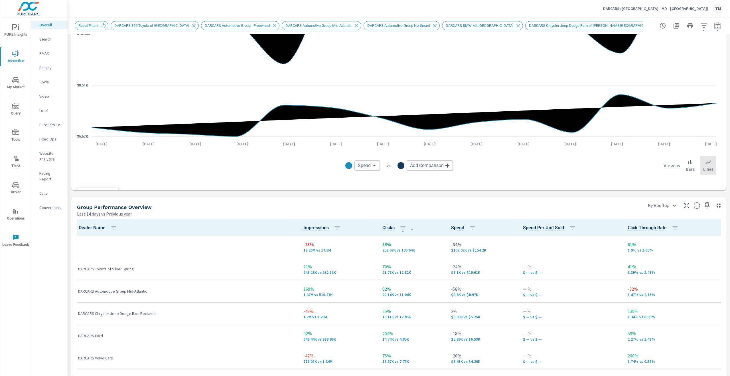
scroll to position [628, 0]
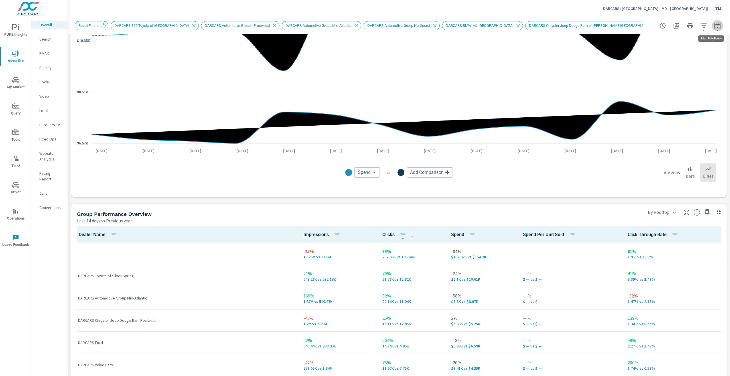
click at [715, 25] on icon "button" at bounding box center [717, 25] width 7 height 7
select select "Last 14 days"
select select "Previous year"
click at [675, 48] on select "Custom [DATE] Last week Last 7 days Last 14 days Last 30 days Last 45 days Last…" at bounding box center [667, 49] width 57 height 11
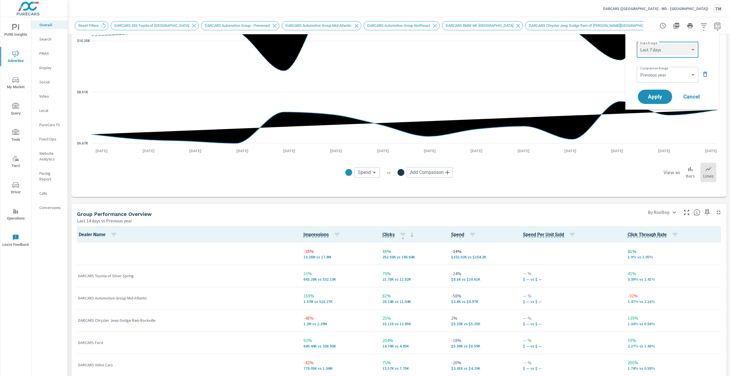
click at [639, 44] on select "Custom [DATE] Last week Last 7 days Last 14 days Last 30 days Last 45 days Last…" at bounding box center [667, 49] width 57 height 11
select select "Last 7 days"
click at [657, 98] on span "Apply" at bounding box center [655, 96] width 23 height 5
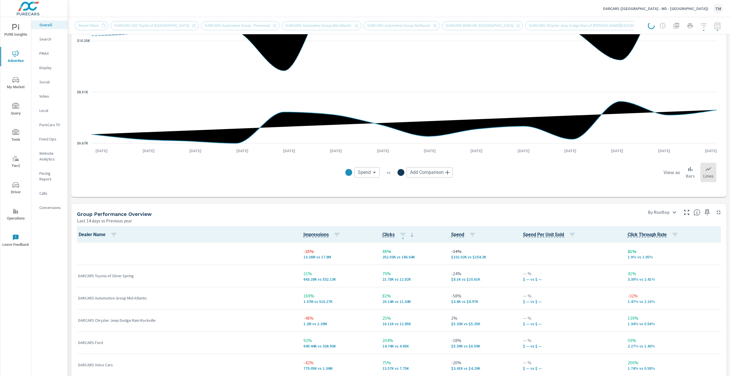
click at [714, 25] on div at bounding box center [685, 25] width 75 height 11
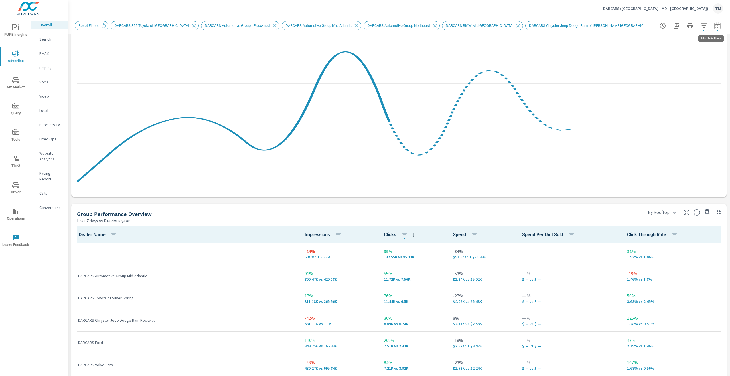
click at [714, 26] on icon "button" at bounding box center [717, 25] width 7 height 7
select select "Last 14 days"
click at [678, 70] on select "Custom Previous period Previous month Previous year" at bounding box center [667, 74] width 57 height 11
click at [639, 69] on select "Custom Previous period Previous month Previous year" at bounding box center [667, 74] width 57 height 11
select select "Previous period"
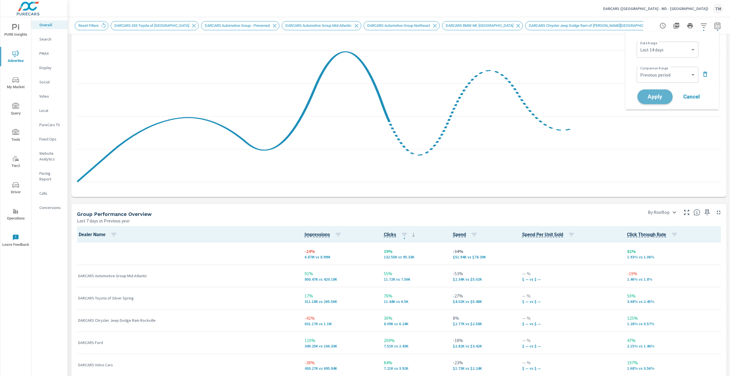
click at [660, 100] on span "Apply" at bounding box center [655, 96] width 23 height 5
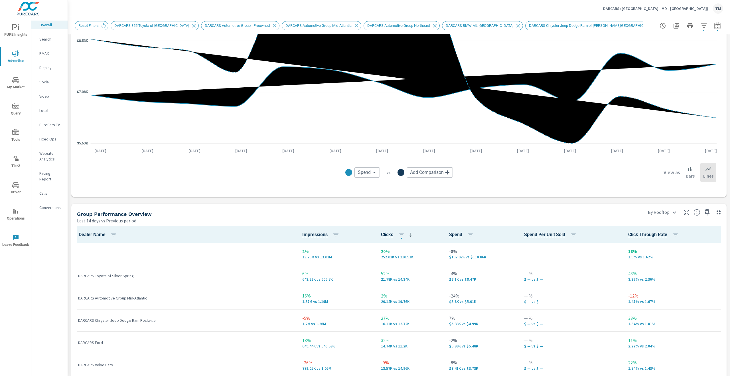
click at [712, 27] on button "button" at bounding box center [717, 25] width 11 height 11
select select "Last 14 days"
select select "Previous period"
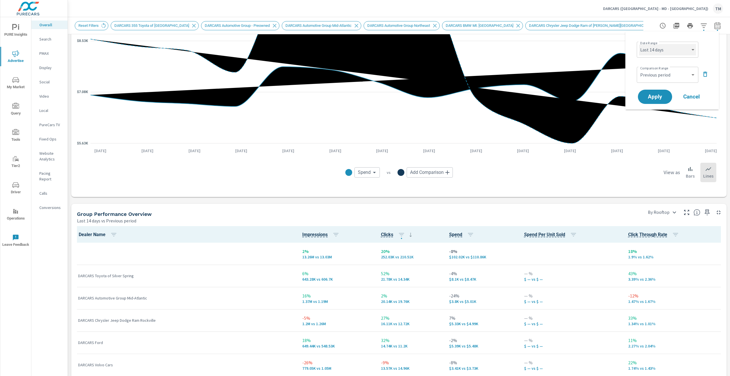
click at [684, 50] on select "Custom [DATE] Last week Last 7 days Last 14 days Last 30 days Last 45 days Last…" at bounding box center [667, 49] width 57 height 11
click at [639, 44] on select "Custom [DATE] Last week Last 7 days Last 14 days Last 30 days Last 45 days Last…" at bounding box center [667, 49] width 57 height 11
select select "Last 7 days"
click at [663, 94] on button "Apply" at bounding box center [655, 96] width 35 height 15
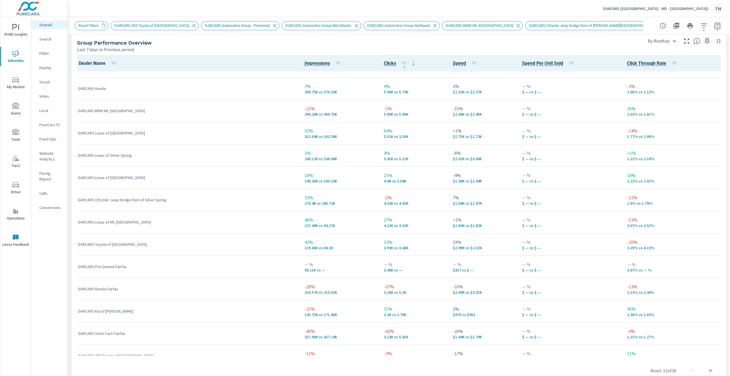
scroll to position [171, 0]
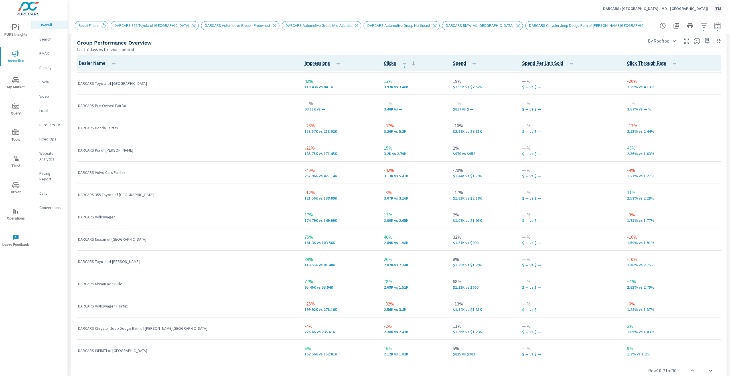
scroll to position [342, 0]
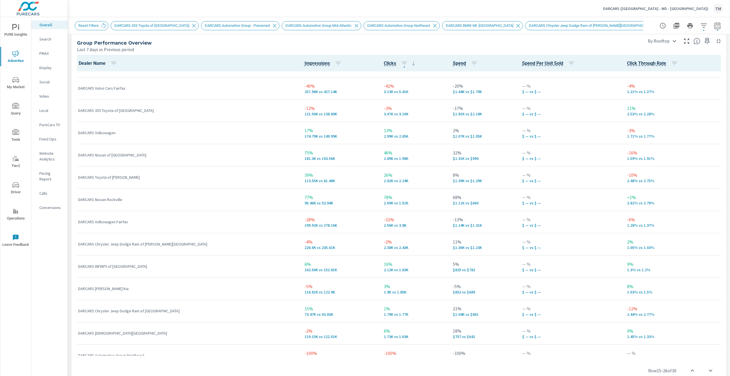
scroll to position [399, 0]
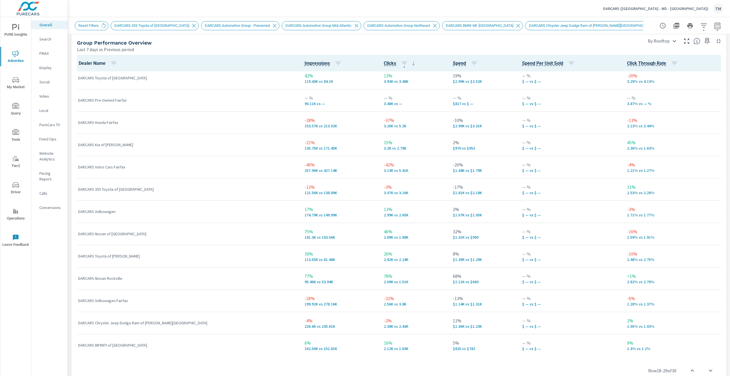
scroll to position [314, 0]
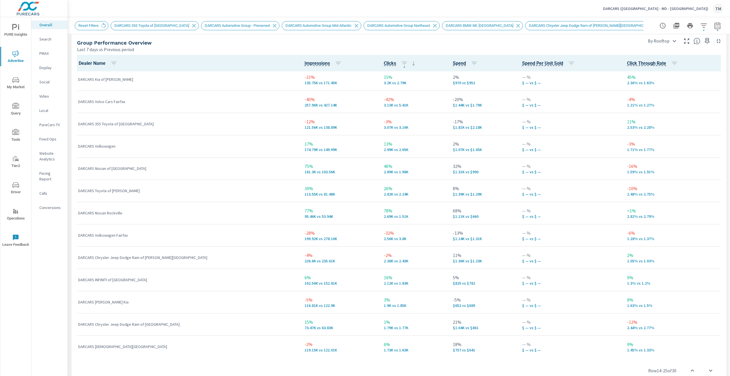
scroll to position [406, 0]
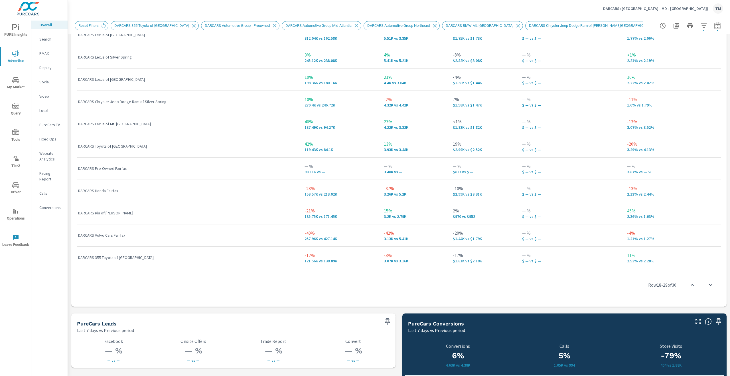
scroll to position [120, 0]
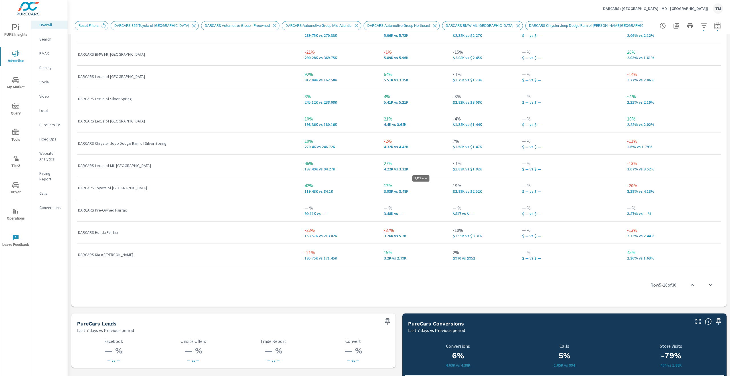
scroll to position [206, 0]
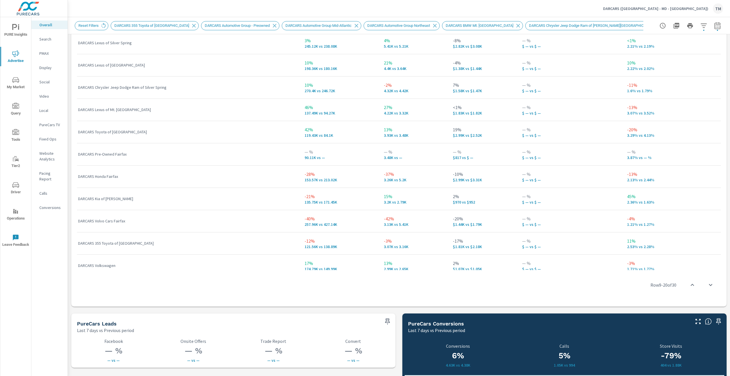
scroll to position [149, 0]
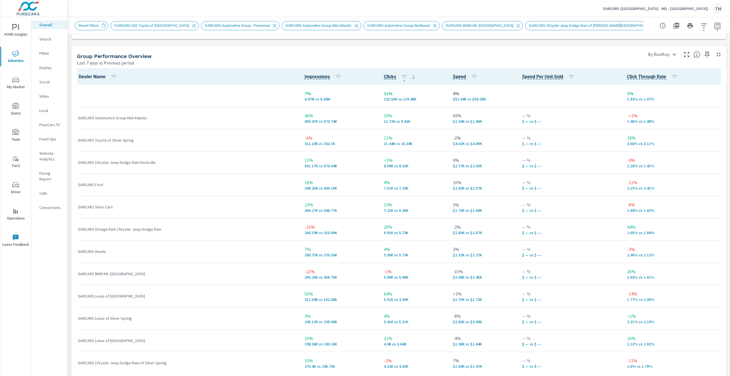
scroll to position [742, 0]
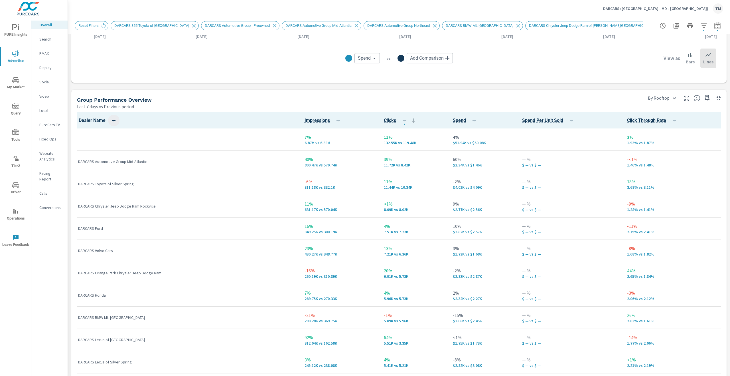
click at [115, 120] on icon "button" at bounding box center [113, 120] width 7 height 7
type input "fair"
drag, startPoint x: 84, startPoint y: 182, endPoint x: 88, endPoint y: 183, distance: 4.6
click at [84, 182] on span "Apply" at bounding box center [89, 183] width 48 height 5
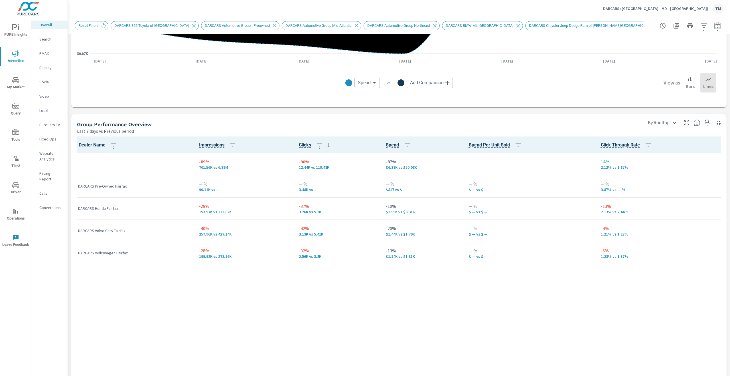
scroll to position [685, 0]
